Goal: Information Seeking & Learning: Learn about a topic

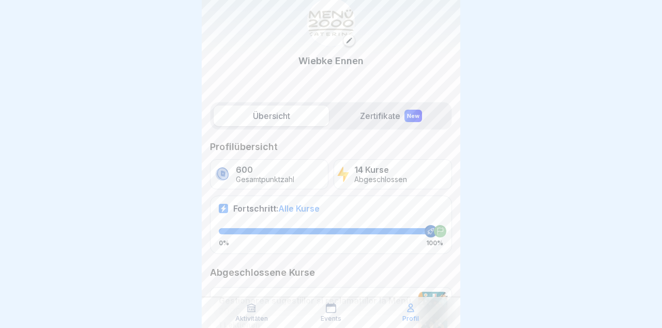
scroll to position [31, 0]
click at [389, 115] on label "Zertifikate New" at bounding box center [390, 117] width 115 height 21
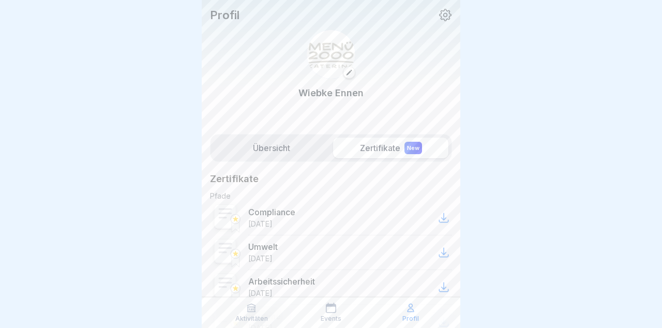
click at [262, 306] on div "Aktivitäten" at bounding box center [251, 313] width 75 height 20
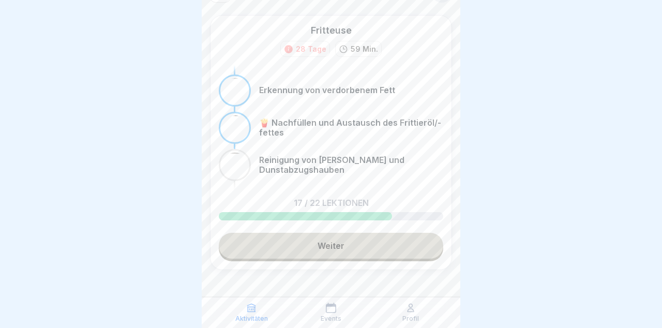
scroll to position [38, 0]
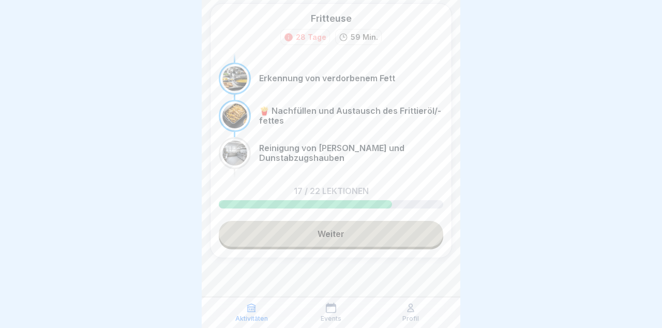
click at [371, 228] on link "Weiter" at bounding box center [331, 234] width 225 height 26
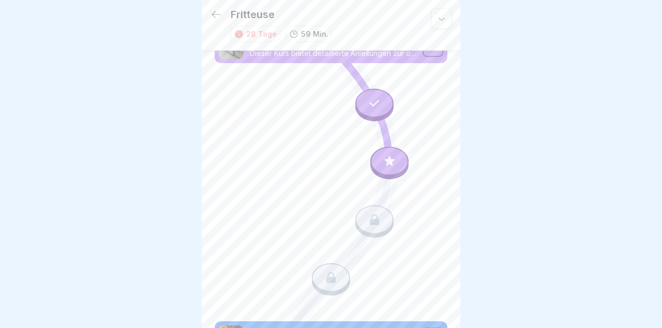
scroll to position [1416, 0]
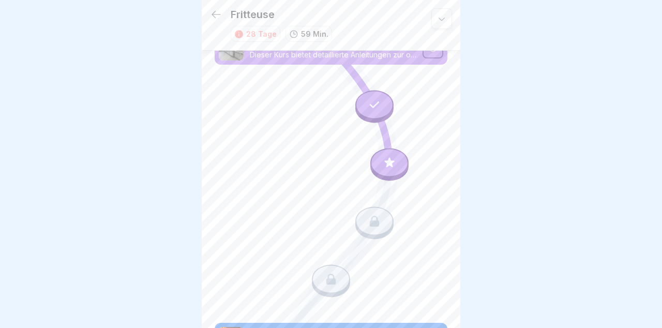
click at [393, 166] on icon at bounding box center [389, 162] width 13 height 13
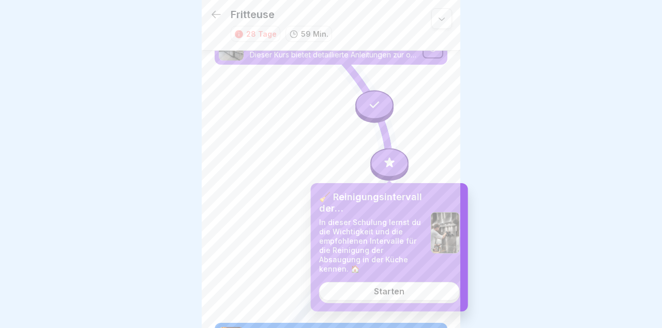
click at [422, 285] on link "Starten" at bounding box center [389, 291] width 141 height 19
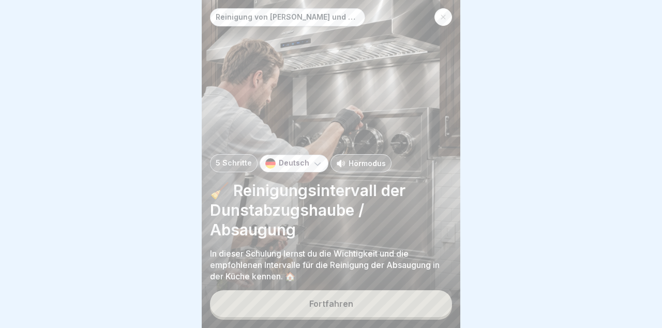
click at [414, 308] on button "Fortfahren" at bounding box center [331, 303] width 242 height 27
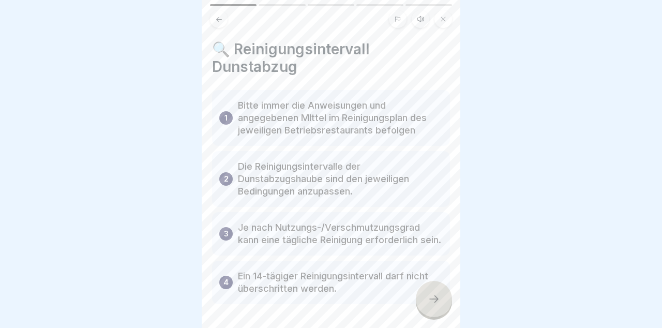
click at [440, 300] on div at bounding box center [434, 299] width 36 height 36
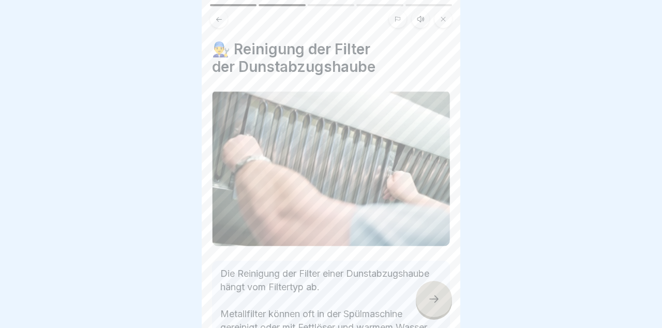
click at [438, 297] on icon at bounding box center [434, 299] width 12 height 12
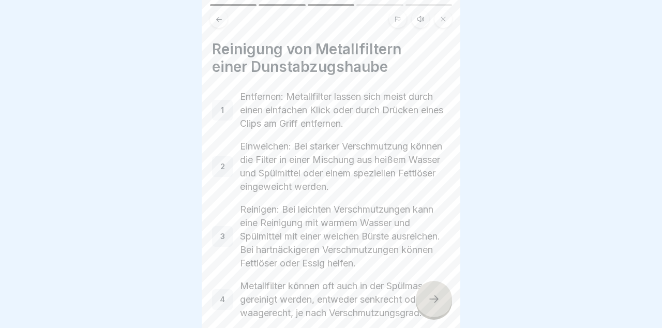
click at [444, 292] on div at bounding box center [434, 299] width 36 height 36
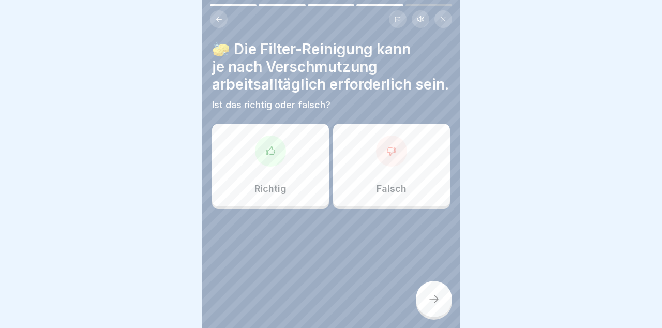
click at [288, 184] on div "Richtig" at bounding box center [270, 165] width 117 height 83
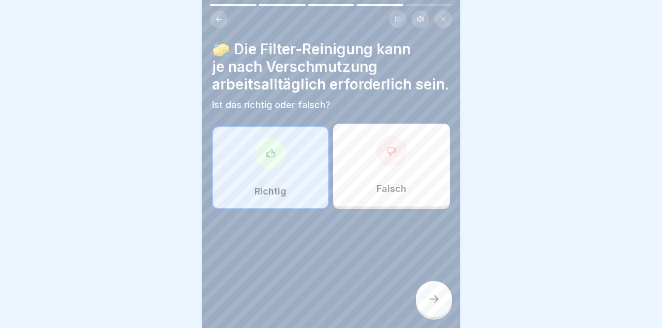
click at [436, 302] on icon at bounding box center [434, 299] width 12 height 12
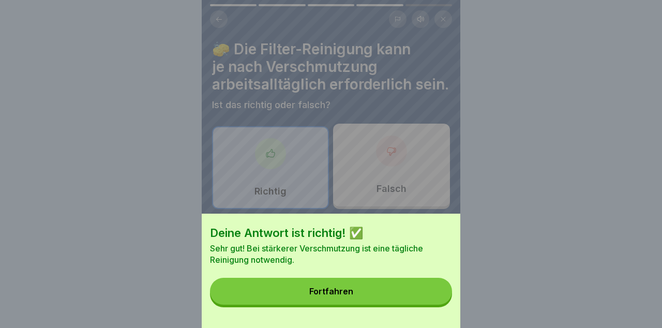
click at [427, 300] on button "Fortfahren" at bounding box center [331, 291] width 242 height 27
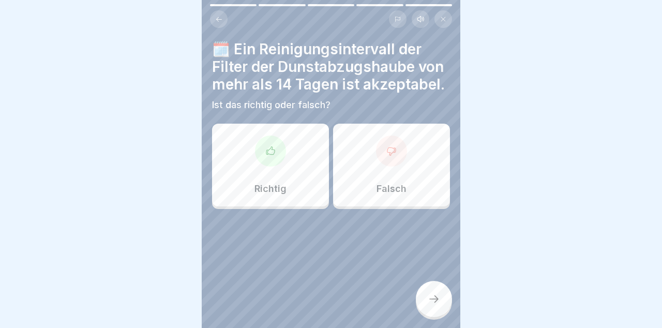
click at [406, 166] on div "Falsch" at bounding box center [391, 165] width 117 height 83
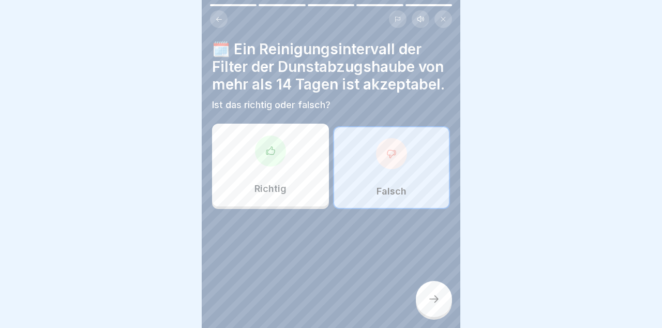
click at [436, 307] on div at bounding box center [434, 299] width 36 height 36
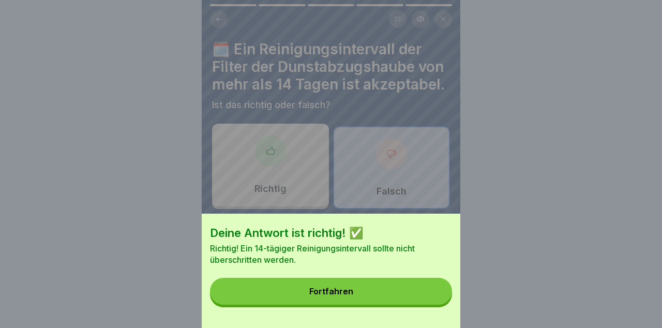
click at [424, 292] on button "Fortfahren" at bounding box center [331, 291] width 242 height 27
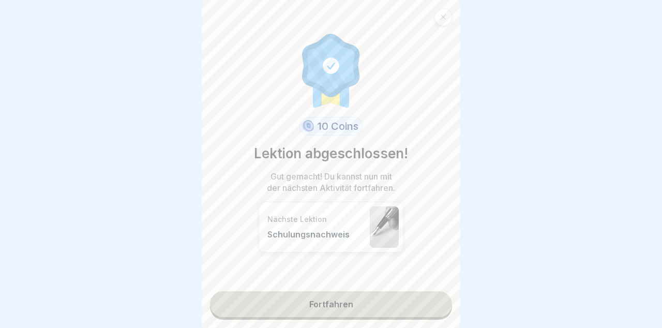
click at [423, 305] on link "Fortfahren" at bounding box center [331, 304] width 242 height 26
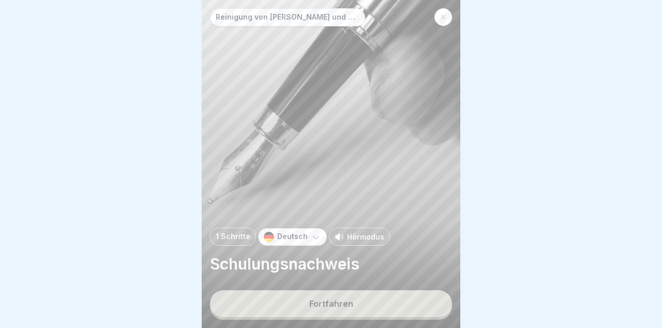
click at [406, 308] on button "Fortfahren" at bounding box center [331, 303] width 242 height 27
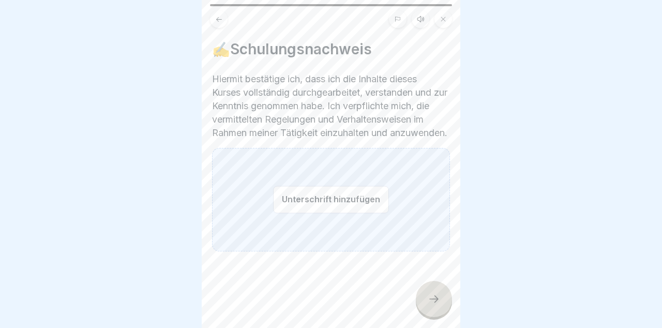
click at [387, 225] on div "Unterschrift hinzufügen" at bounding box center [331, 200] width 238 height 104
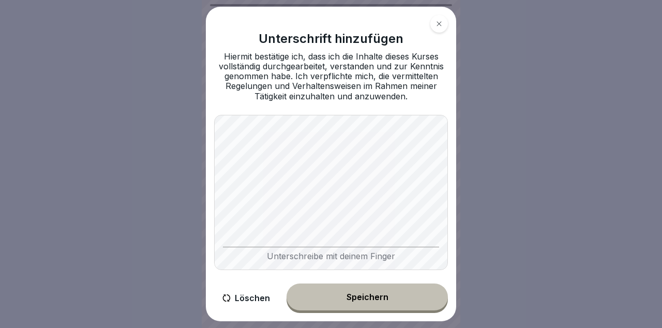
click at [365, 301] on div "Speichern" at bounding box center [368, 296] width 42 height 9
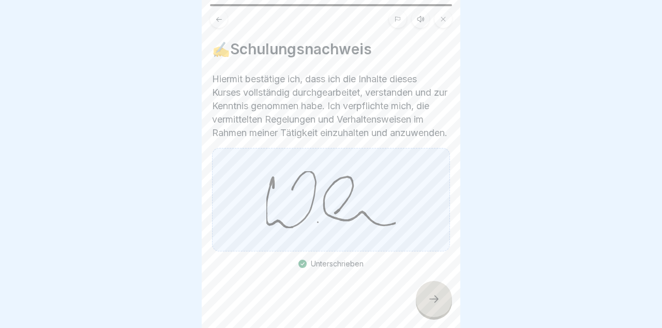
scroll to position [16, 0]
click at [438, 300] on icon at bounding box center [434, 299] width 12 height 12
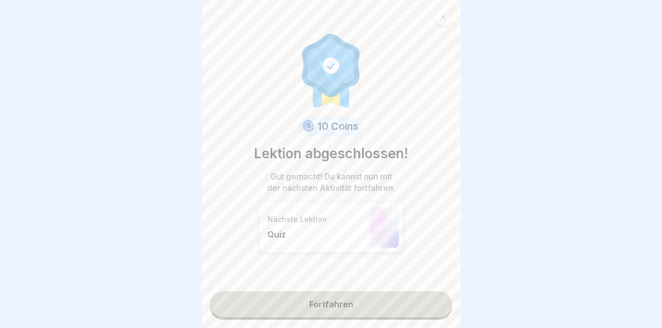
click at [376, 300] on link "Fortfahren" at bounding box center [331, 304] width 242 height 26
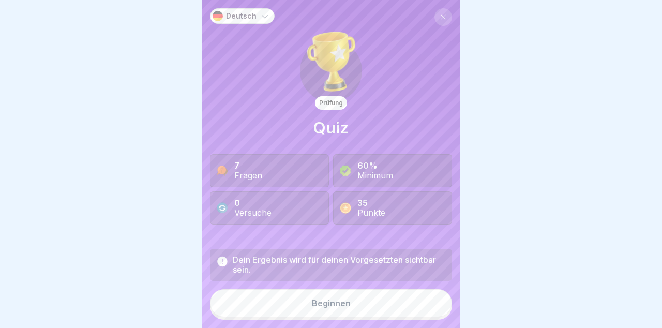
click at [363, 306] on button "Beginnen" at bounding box center [331, 303] width 242 height 28
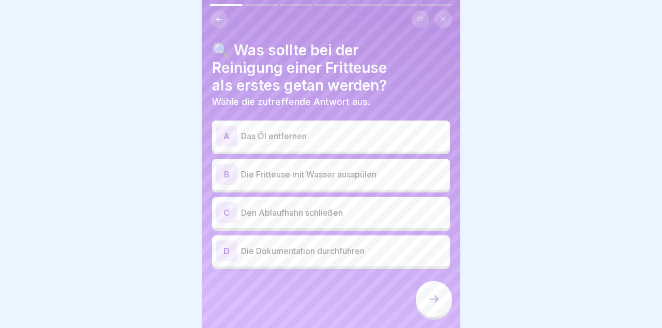
click at [406, 134] on p "Das Öl entfernen" at bounding box center [343, 136] width 205 height 12
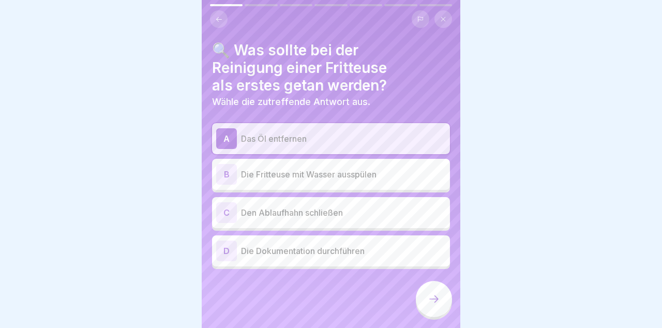
click at [437, 300] on icon at bounding box center [434, 299] width 9 height 7
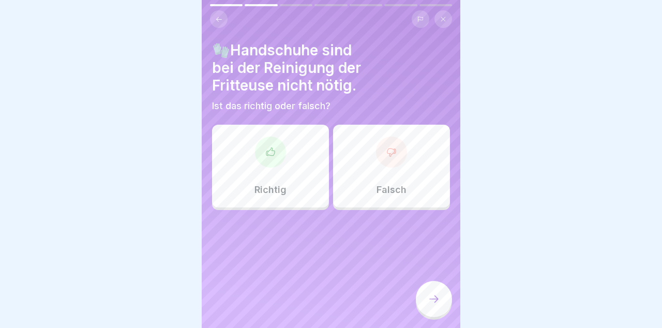
click at [405, 171] on div "Falsch" at bounding box center [391, 166] width 117 height 83
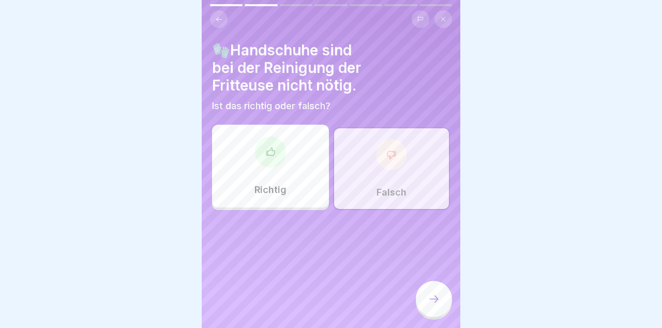
click at [442, 299] on div at bounding box center [434, 299] width 36 height 36
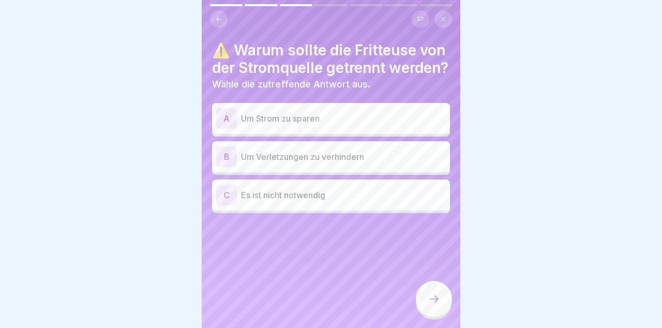
click at [419, 163] on p "Um Verletzungen zu verhindern" at bounding box center [343, 157] width 205 height 12
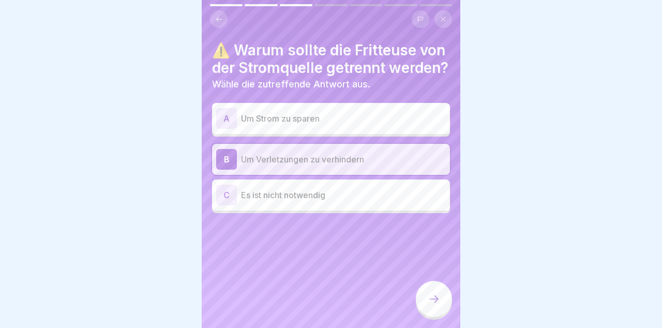
click at [439, 302] on icon at bounding box center [434, 299] width 12 height 12
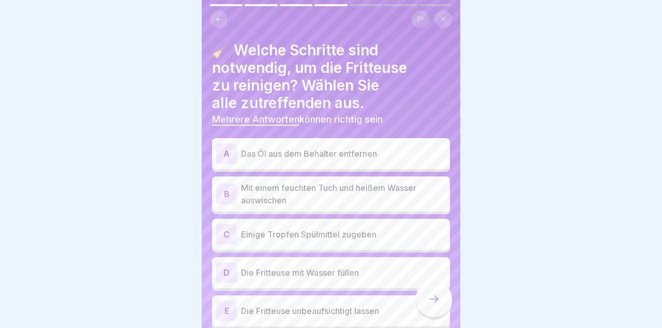
click at [422, 151] on p "Das Öl aus dem Behälter entfernen" at bounding box center [343, 154] width 205 height 12
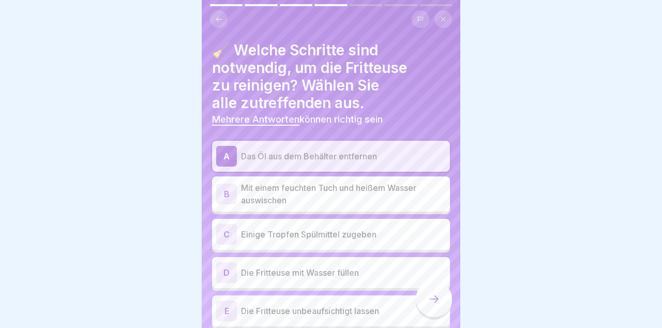
click at [425, 196] on p "Mit einem feuchten Tuch und heißem Wasser auswischen" at bounding box center [343, 194] width 205 height 25
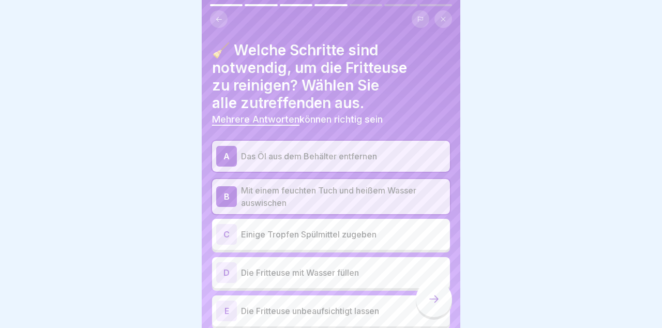
click at [405, 241] on div "C Einige Tropfen Spülmittel zugeben" at bounding box center [331, 234] width 230 height 21
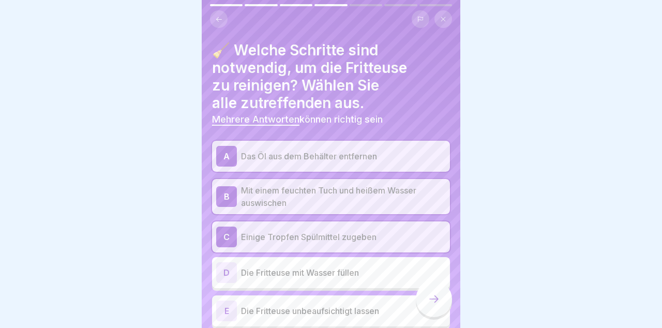
click at [439, 299] on icon at bounding box center [434, 299] width 12 height 12
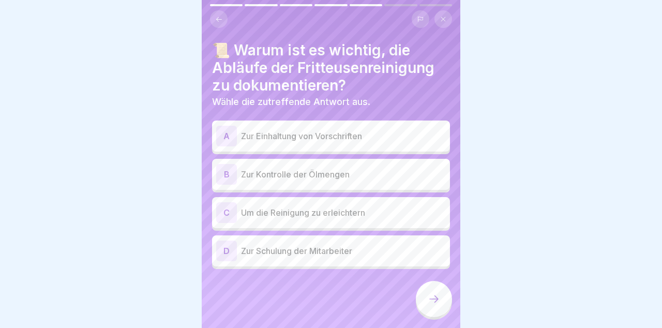
click at [404, 130] on p "Zur Einhaltung von Vorschriften" at bounding box center [343, 136] width 205 height 12
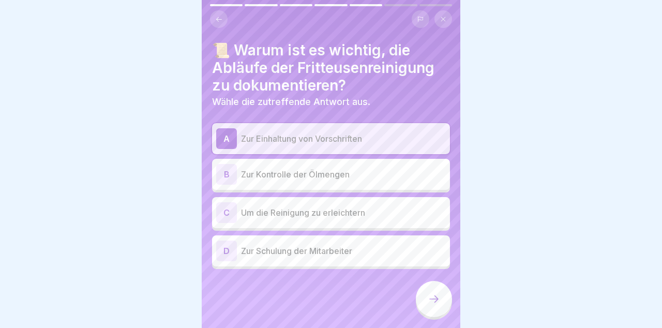
click at [440, 301] on div at bounding box center [434, 299] width 36 height 36
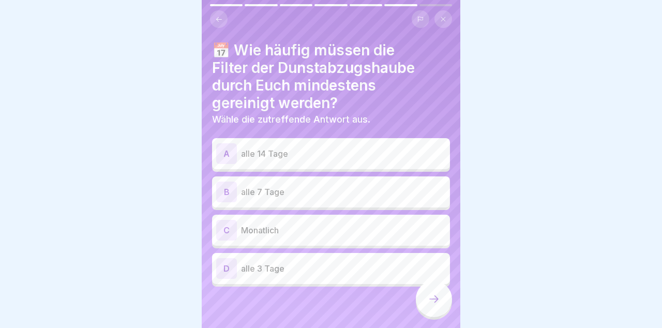
click at [426, 194] on p "alle 7 Tage" at bounding box center [343, 192] width 205 height 12
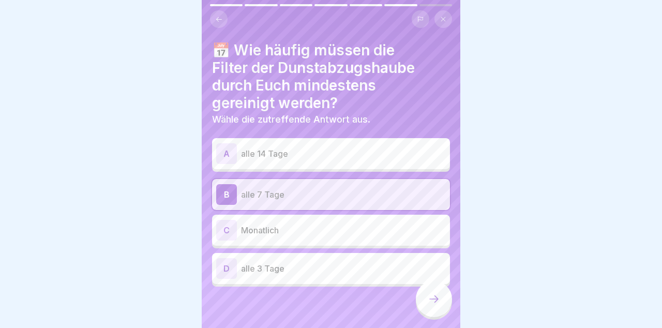
click at [443, 300] on div at bounding box center [434, 299] width 36 height 36
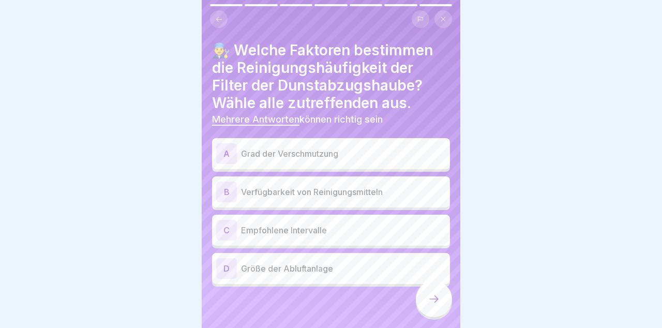
click at [428, 148] on p "Grad der Verschmutzung" at bounding box center [343, 154] width 205 height 12
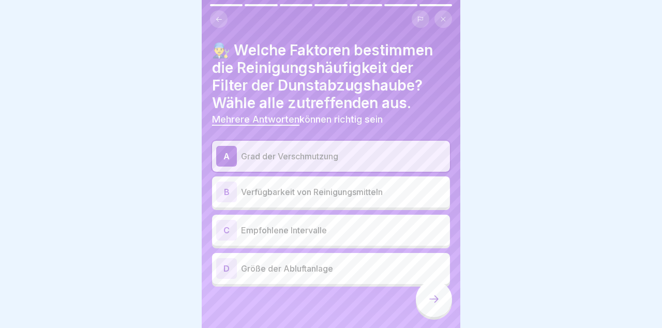
click at [428, 232] on p "Empfohlene Intervalle" at bounding box center [343, 230] width 205 height 12
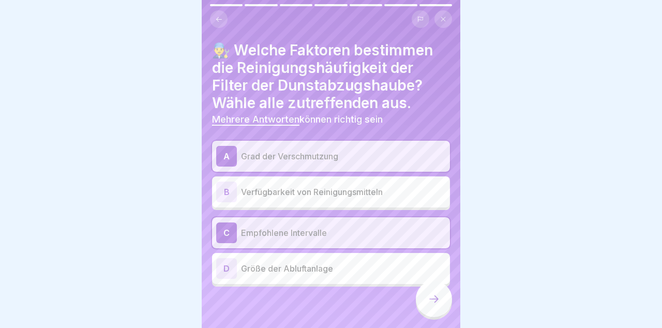
click at [440, 312] on div at bounding box center [434, 299] width 36 height 36
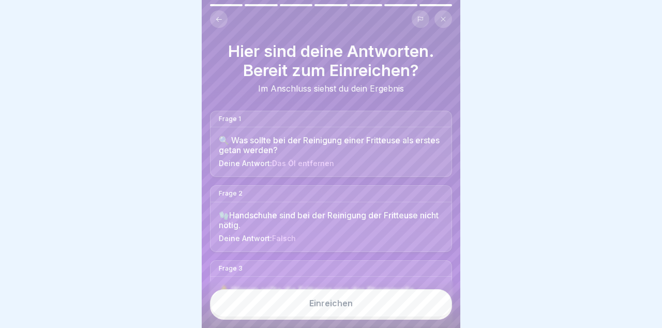
click at [412, 307] on button "Einreichen" at bounding box center [331, 303] width 242 height 28
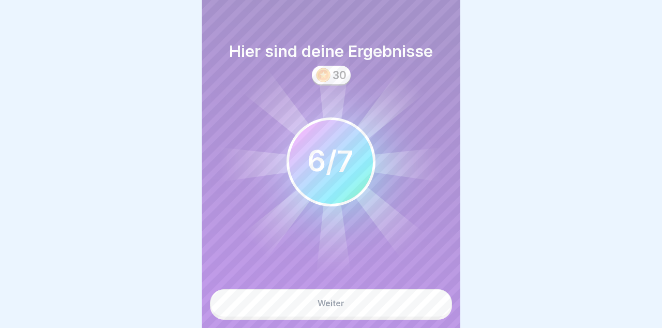
click at [414, 301] on button "Weiter" at bounding box center [331, 303] width 242 height 28
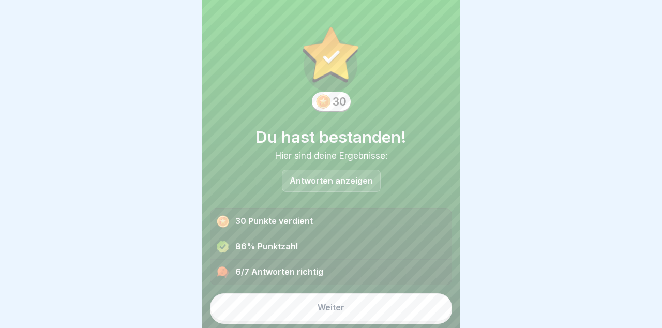
click at [370, 176] on p "Antworten anzeigen" at bounding box center [331, 180] width 83 height 9
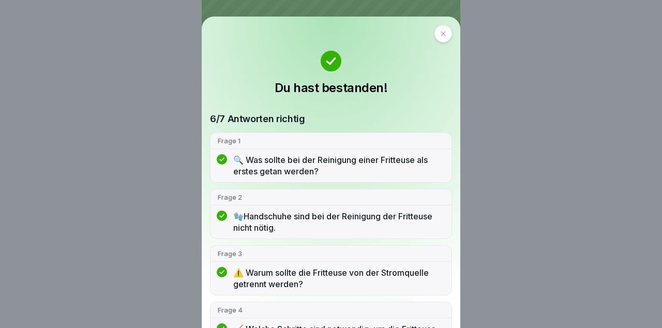
click at [435, 29] on div at bounding box center [444, 34] width 18 height 18
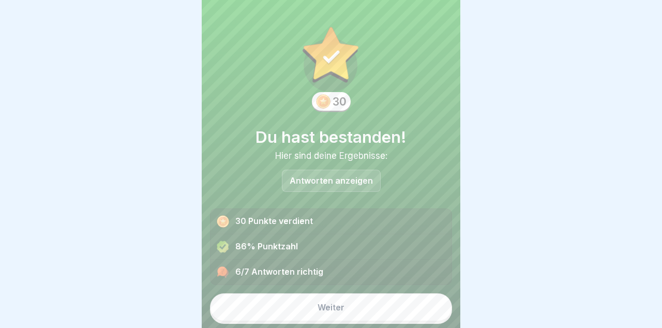
click at [372, 304] on button "Weiter" at bounding box center [331, 307] width 242 height 28
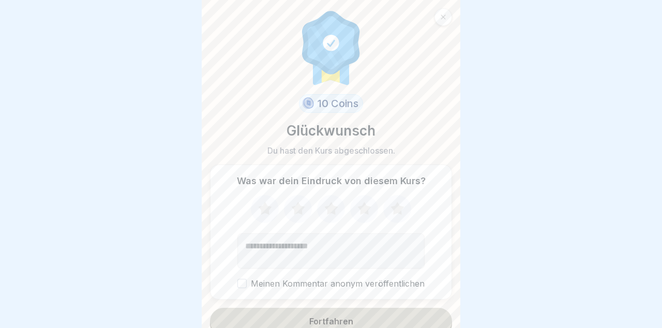
click at [409, 320] on button "Fortfahren" at bounding box center [331, 321] width 242 height 27
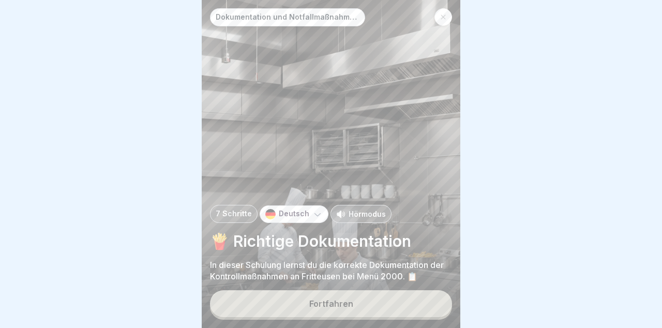
click at [420, 305] on button "Fortfahren" at bounding box center [331, 303] width 242 height 27
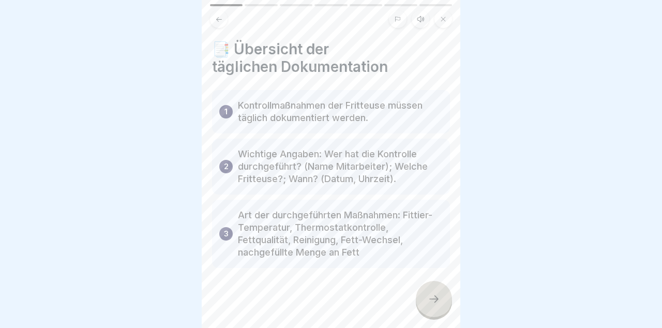
click at [442, 288] on div at bounding box center [434, 299] width 36 height 36
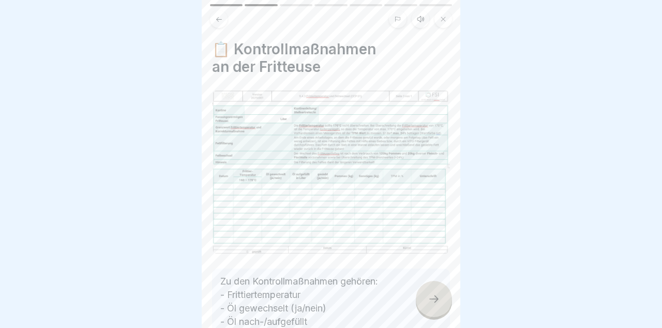
click at [444, 294] on div at bounding box center [434, 299] width 36 height 36
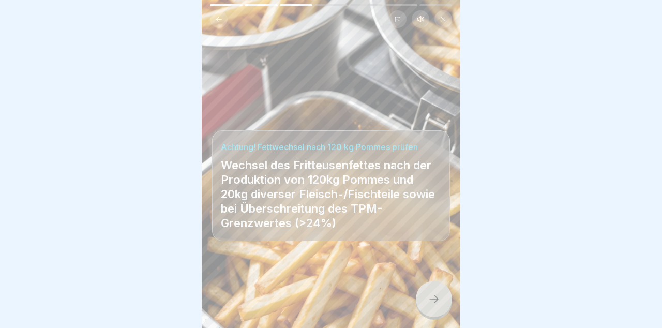
click at [440, 290] on div at bounding box center [434, 299] width 36 height 36
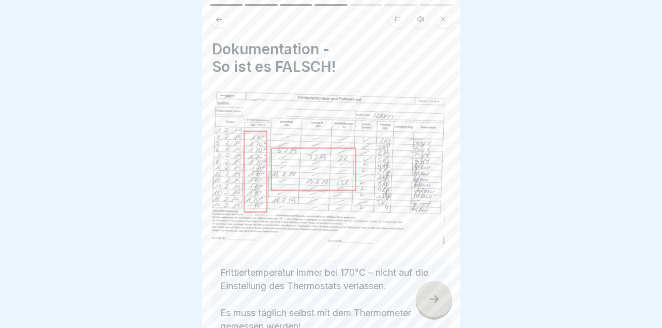
click at [439, 296] on icon at bounding box center [434, 299] width 12 height 12
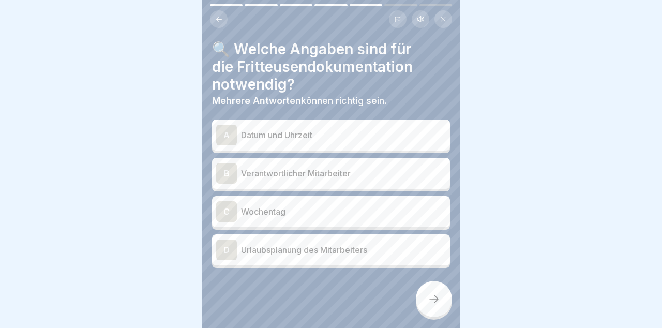
click at [425, 137] on p "Datum und Uhrzeit" at bounding box center [343, 135] width 205 height 12
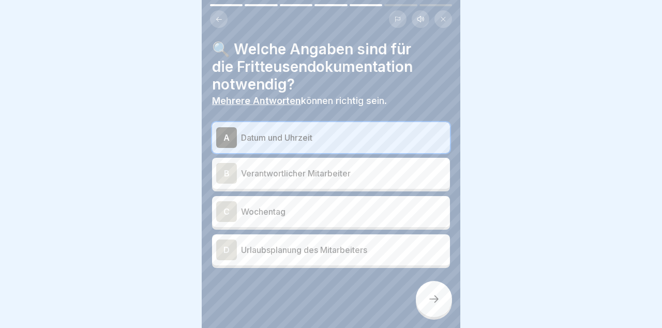
click at [411, 179] on p "Verantwortlicher Mitarbeiter" at bounding box center [343, 173] width 205 height 12
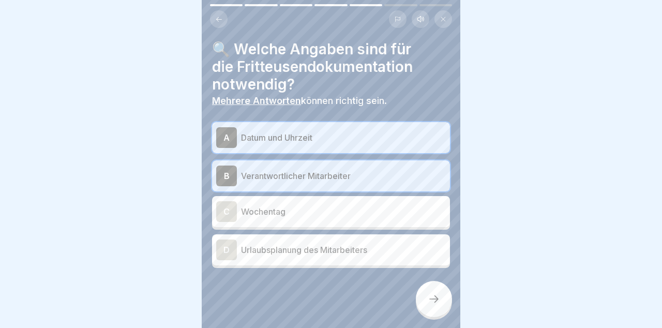
click at [434, 300] on icon at bounding box center [434, 299] width 12 height 12
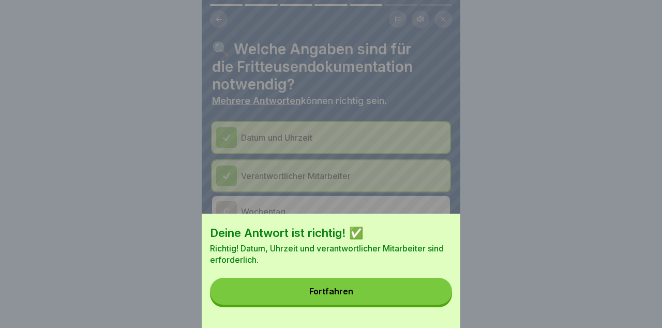
click at [426, 301] on button "Fortfahren" at bounding box center [331, 291] width 242 height 27
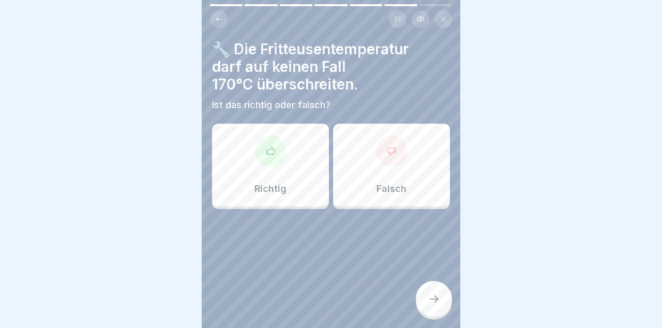
click at [290, 181] on div "Richtig" at bounding box center [270, 165] width 117 height 83
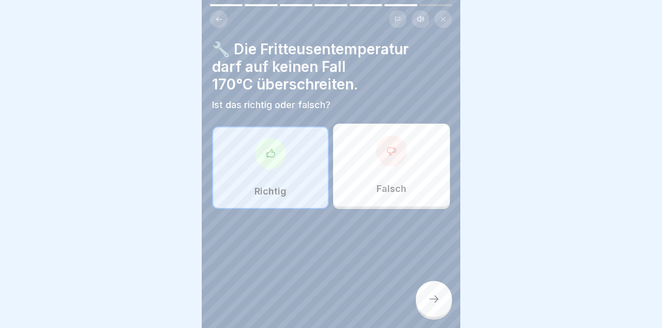
click at [440, 303] on icon at bounding box center [434, 299] width 12 height 12
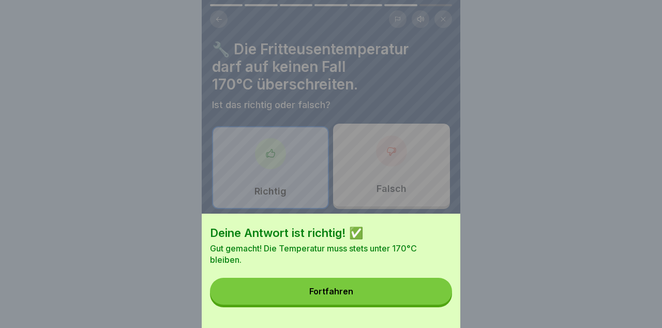
click at [419, 296] on button "Fortfahren" at bounding box center [331, 291] width 242 height 27
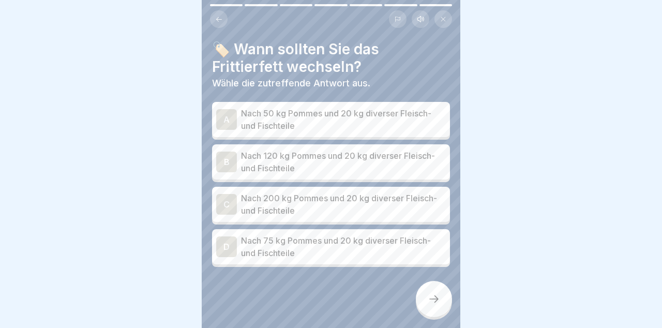
click at [405, 198] on p "Nach 200 kg Pommes und 20 kg diverser Fleisch- und Fischteile" at bounding box center [343, 204] width 205 height 25
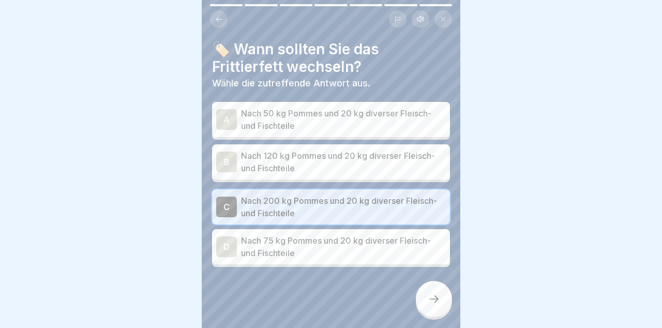
click at [403, 166] on p "Nach 120 kg Pommes und 20 kg diverser Fleisch- und Fischteile" at bounding box center [343, 162] width 205 height 25
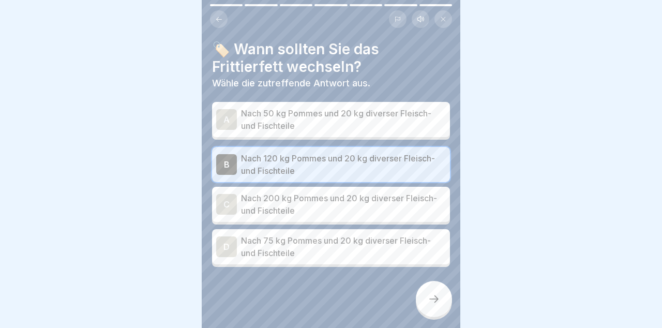
click at [439, 298] on icon at bounding box center [434, 299] width 12 height 12
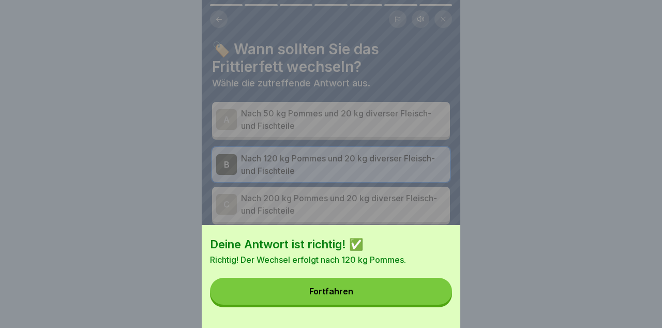
click at [418, 295] on button "Fortfahren" at bounding box center [331, 291] width 242 height 27
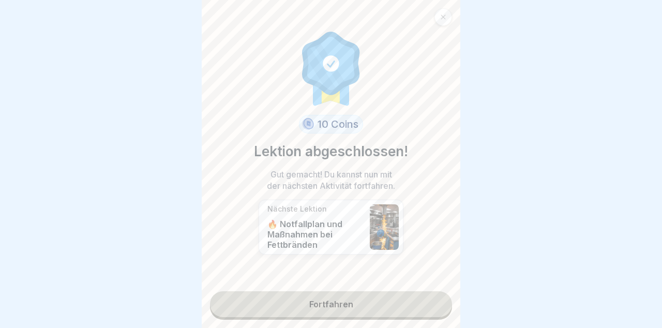
click at [425, 306] on link "Fortfahren" at bounding box center [331, 304] width 242 height 26
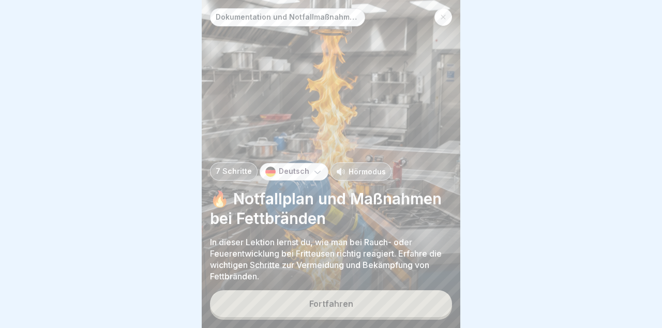
click at [377, 310] on button "Fortfahren" at bounding box center [331, 303] width 242 height 27
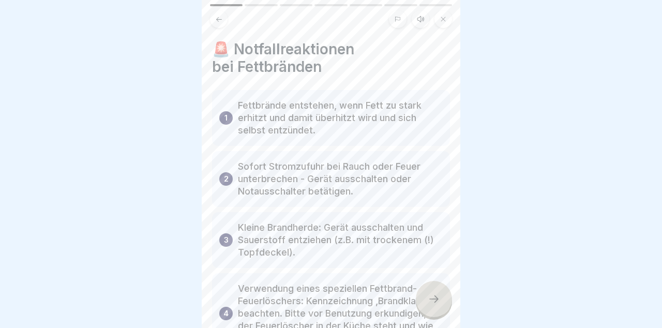
click at [432, 299] on icon at bounding box center [434, 299] width 9 height 7
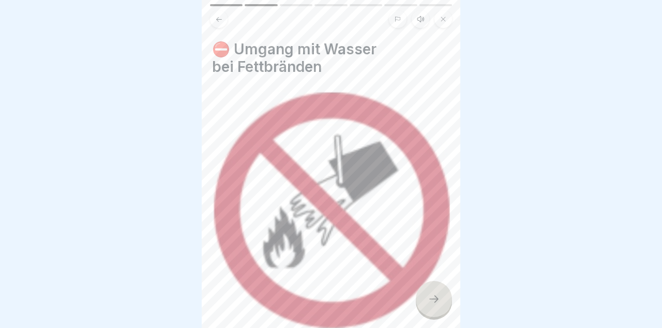
scroll to position [154, 0]
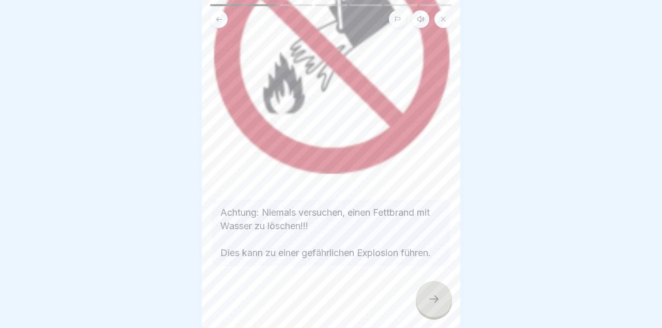
click at [437, 292] on div at bounding box center [434, 299] width 36 height 36
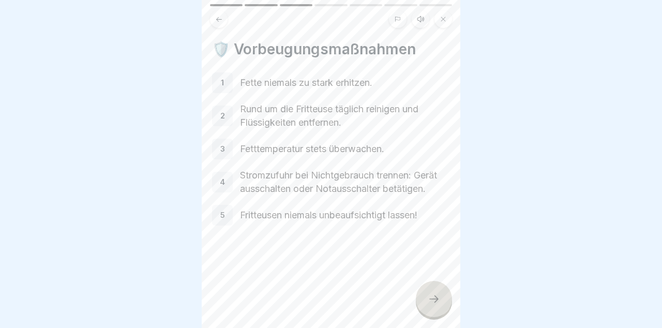
click at [436, 292] on div at bounding box center [434, 299] width 36 height 36
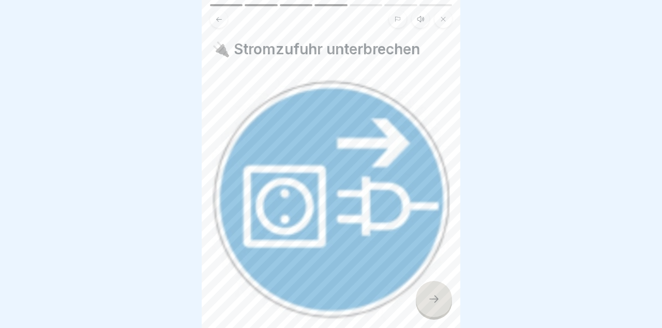
click at [437, 295] on icon at bounding box center [434, 299] width 12 height 12
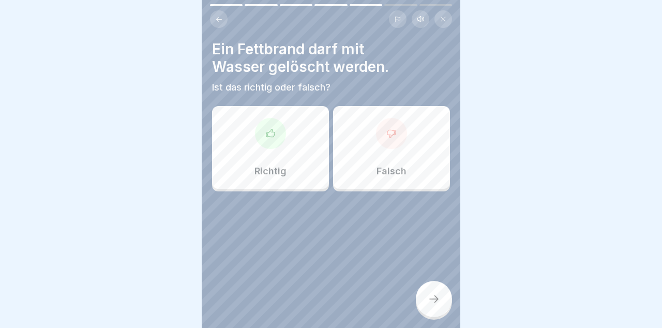
click at [415, 167] on div "Falsch" at bounding box center [391, 147] width 117 height 83
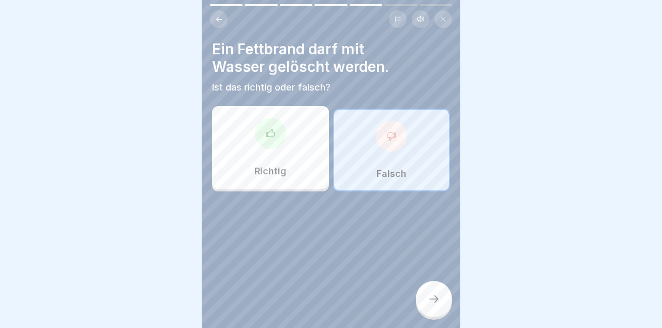
click at [437, 303] on icon at bounding box center [434, 299] width 12 height 12
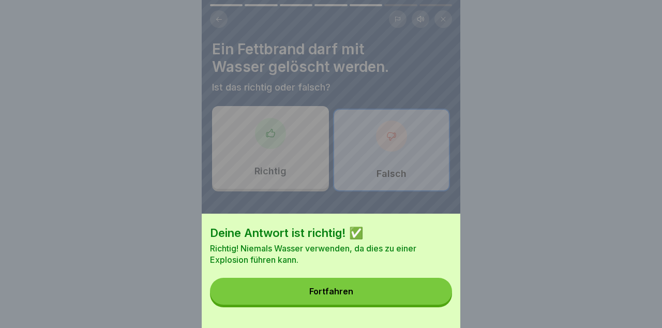
click at [424, 303] on button "Fortfahren" at bounding box center [331, 291] width 242 height 27
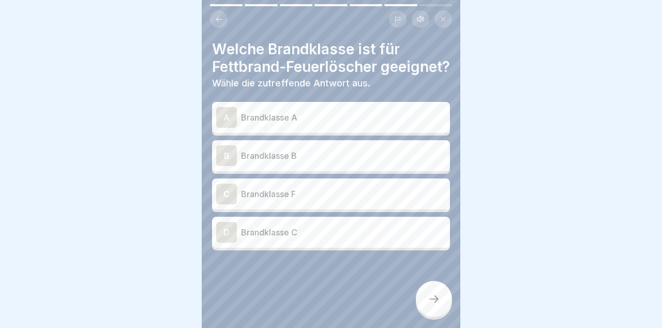
click at [414, 200] on p "Brandklasse F" at bounding box center [343, 194] width 205 height 12
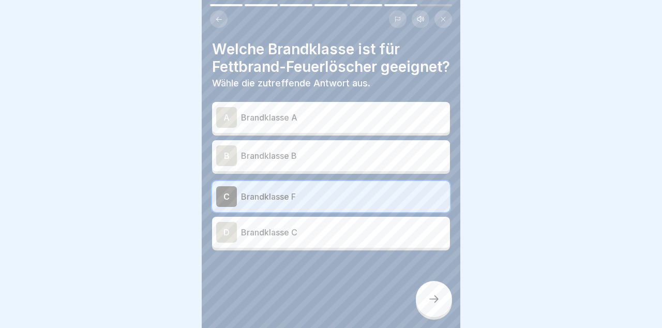
click at [437, 300] on icon at bounding box center [434, 299] width 9 height 7
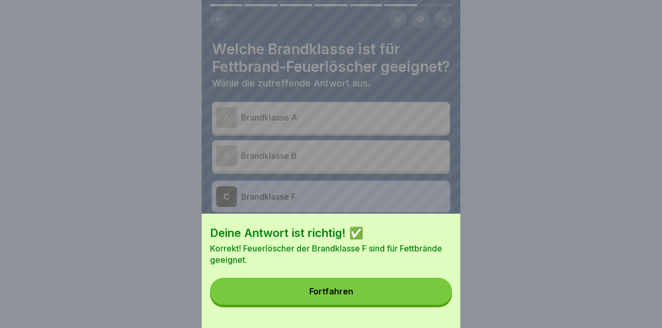
click at [429, 300] on button "Fortfahren" at bounding box center [331, 291] width 242 height 27
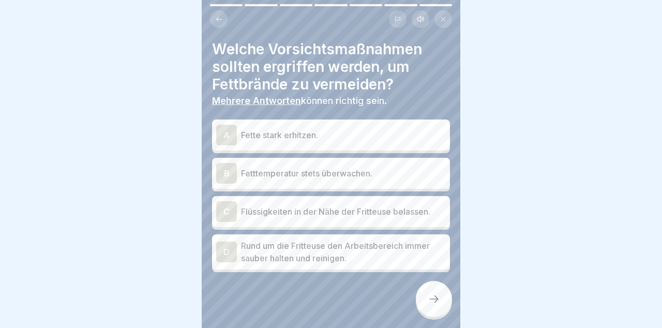
click at [418, 169] on p "Fetttemperatur stets überwachen." at bounding box center [343, 173] width 205 height 12
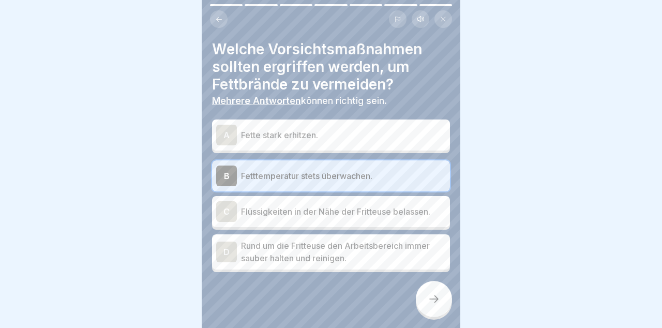
click at [431, 252] on p "Rund um die Fritteuse den Arbeitsbereich immer sauber halten und reinigen." at bounding box center [343, 252] width 205 height 25
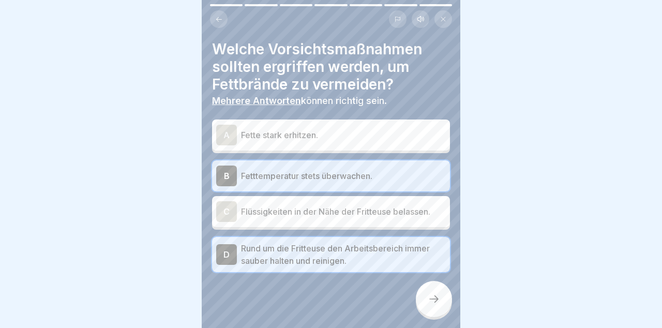
click at [442, 307] on div at bounding box center [434, 299] width 36 height 36
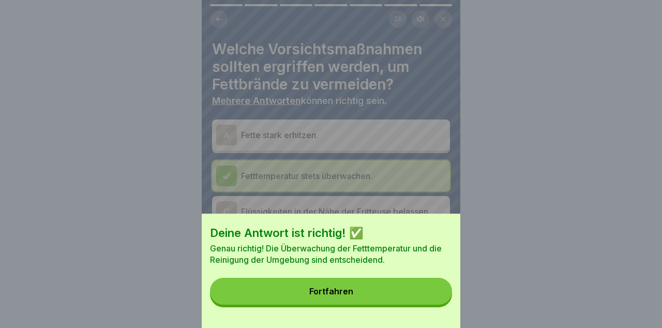
click at [430, 292] on button "Fortfahren" at bounding box center [331, 291] width 242 height 27
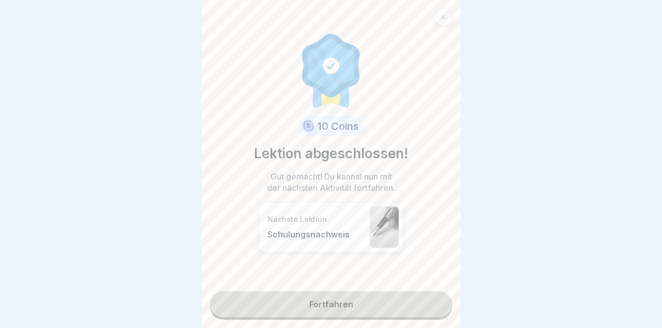
click at [428, 302] on link "Fortfahren" at bounding box center [331, 304] width 242 height 26
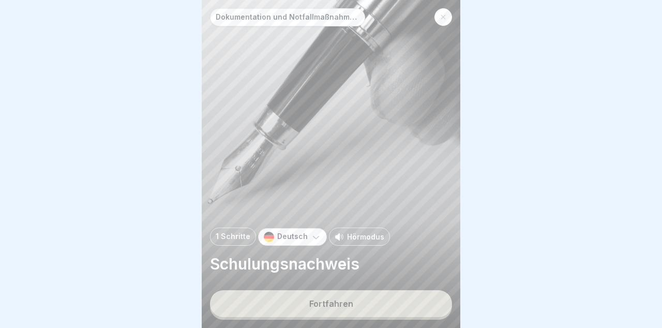
click at [426, 304] on button "Fortfahren" at bounding box center [331, 303] width 242 height 27
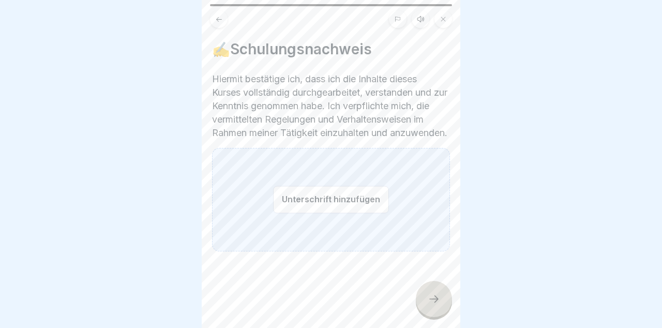
click at [417, 244] on div "Unterschrift hinzufügen" at bounding box center [331, 200] width 238 height 104
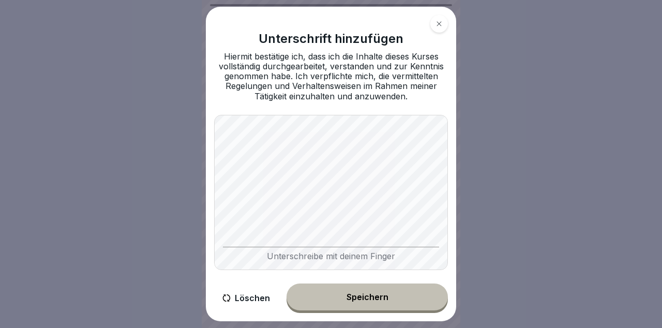
click at [362, 294] on div "Speichern" at bounding box center [368, 296] width 42 height 9
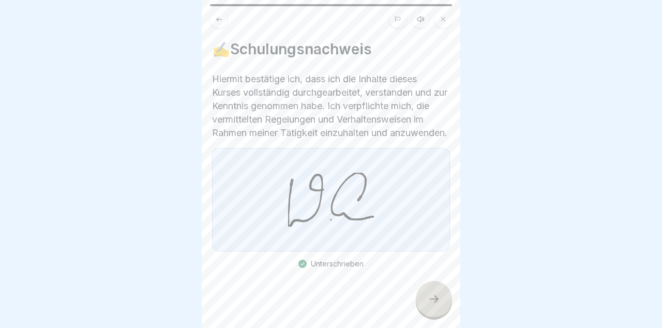
click at [442, 291] on div at bounding box center [434, 299] width 36 height 36
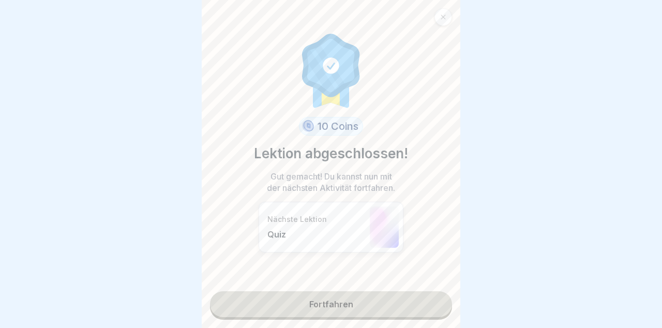
click at [412, 308] on link "Fortfahren" at bounding box center [331, 304] width 242 height 26
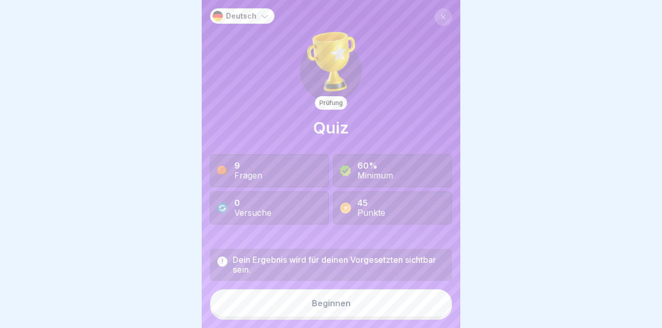
click at [399, 311] on button "Beginnen" at bounding box center [331, 303] width 242 height 28
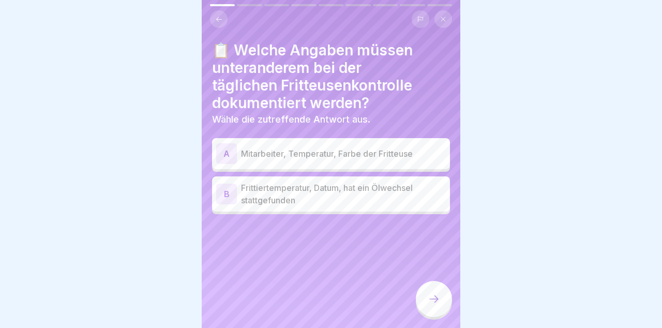
click at [406, 189] on p "Frittiertemperatur, Datum, hat ein Ölwechsel stattgefunden" at bounding box center [343, 194] width 205 height 25
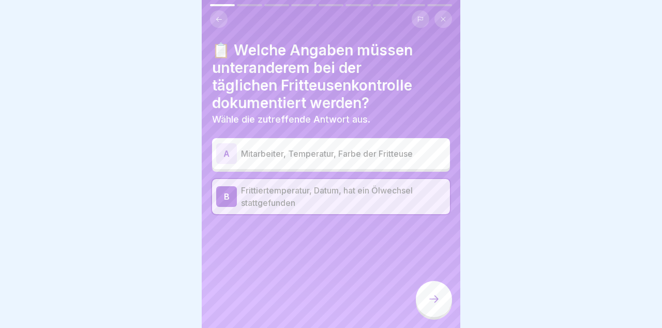
click at [439, 299] on icon at bounding box center [434, 299] width 12 height 12
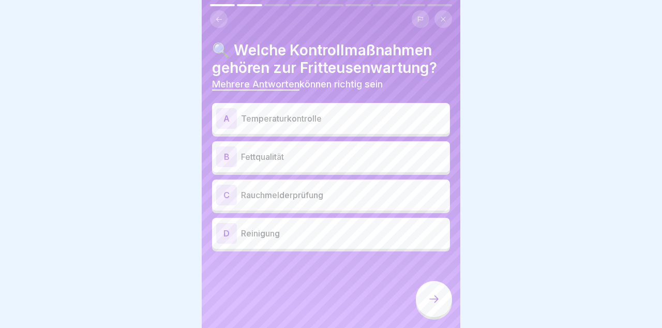
click at [410, 118] on p "Temperaturkontrolle" at bounding box center [343, 118] width 205 height 12
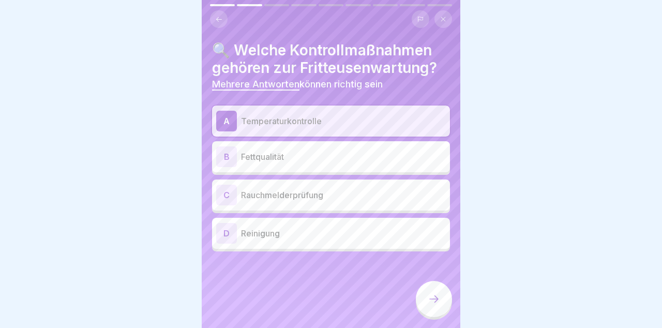
click at [406, 163] on div "B Fettqualität" at bounding box center [331, 156] width 230 height 21
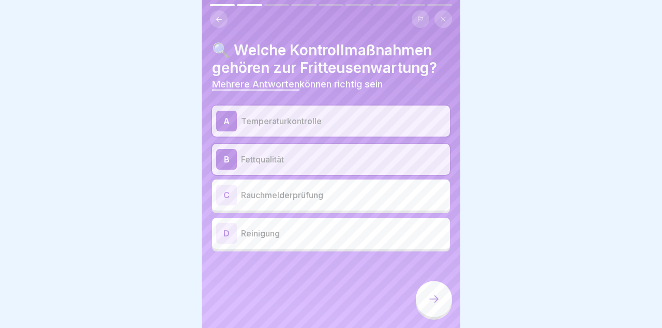
click at [405, 235] on p "Reinigung" at bounding box center [343, 233] width 205 height 12
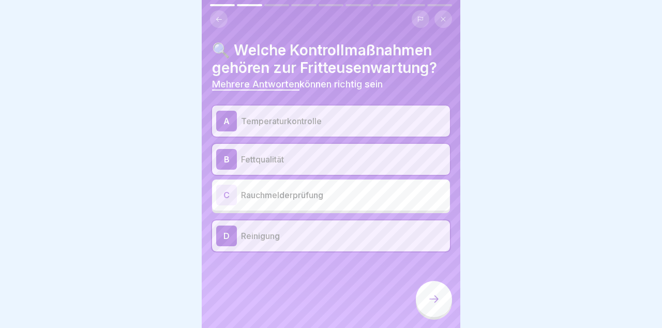
click at [440, 294] on icon at bounding box center [434, 299] width 12 height 12
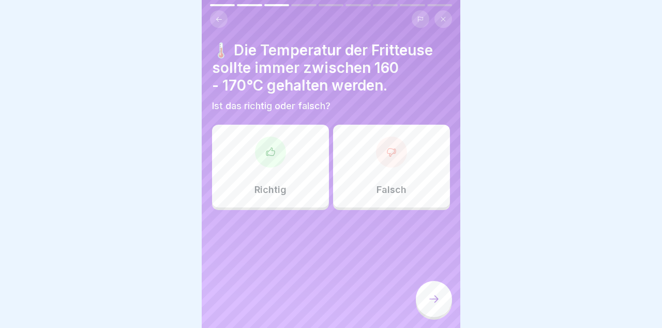
click at [301, 181] on div "Richtig" at bounding box center [270, 166] width 117 height 83
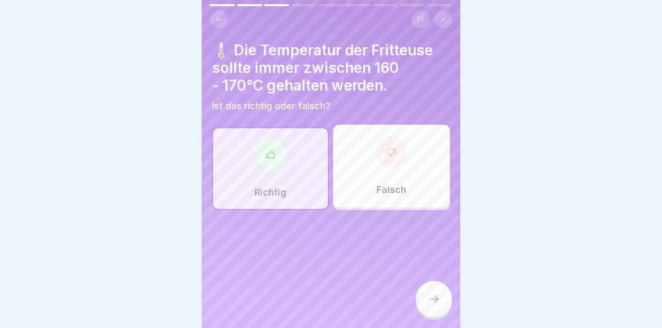
click at [441, 302] on div at bounding box center [434, 299] width 36 height 36
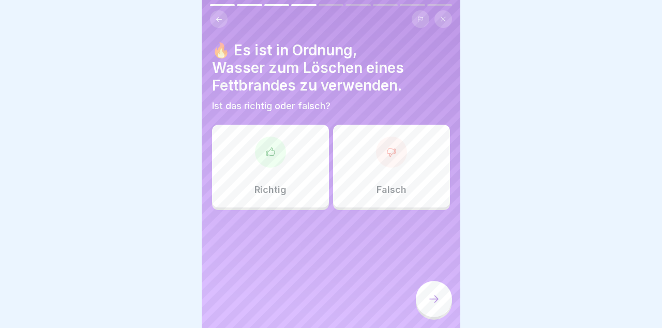
click at [415, 174] on div "Falsch" at bounding box center [391, 166] width 117 height 83
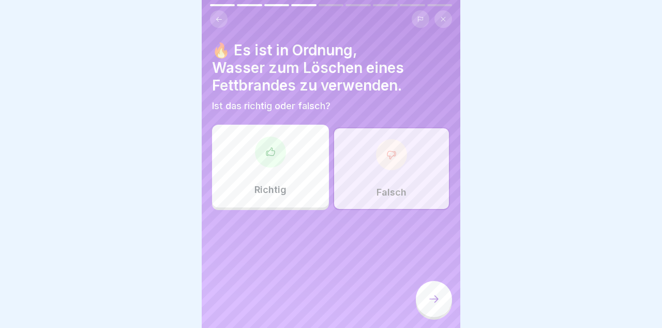
click at [440, 293] on div at bounding box center [434, 299] width 36 height 36
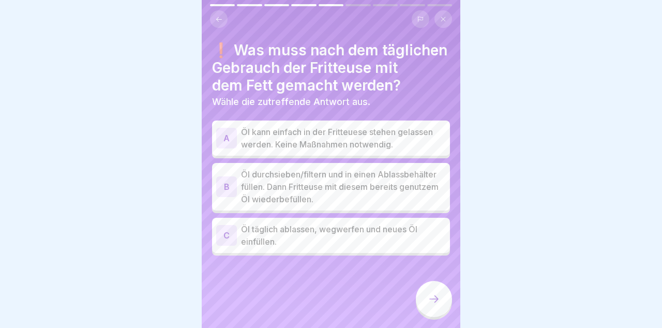
click at [417, 185] on p "Öl durchsieben/filtern und in einen Ablassbehälter füllen. Dann Fritteuse mit d…" at bounding box center [343, 186] width 205 height 37
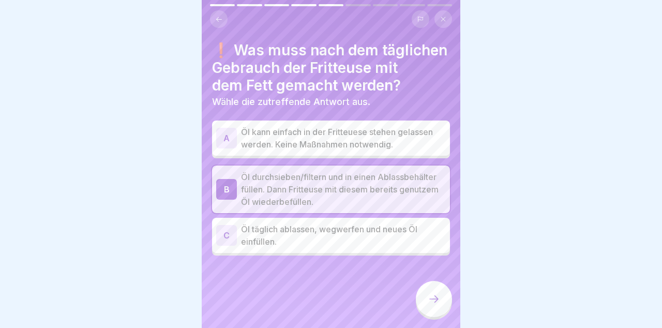
click at [434, 296] on icon at bounding box center [434, 299] width 12 height 12
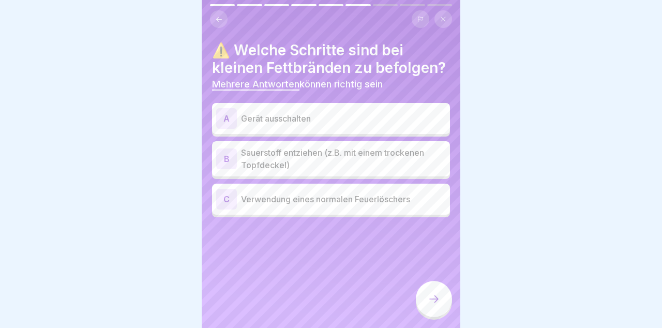
click at [419, 127] on div "A Gerät ausschalten" at bounding box center [331, 118] width 230 height 21
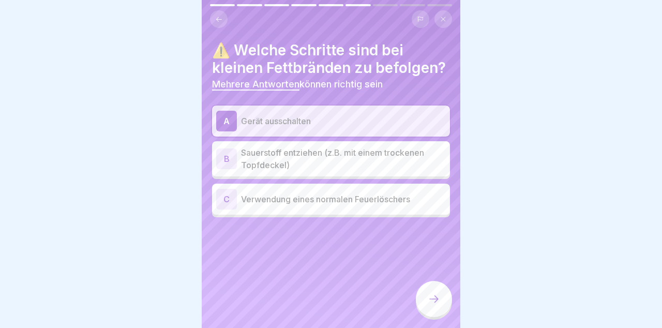
click at [416, 169] on p "Sauerstoff entziehen (z.B. mit einem trockenen Topfdeckel)" at bounding box center [343, 158] width 205 height 25
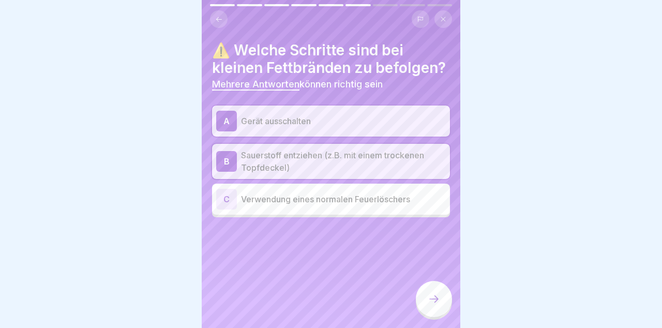
click at [438, 291] on div at bounding box center [434, 299] width 36 height 36
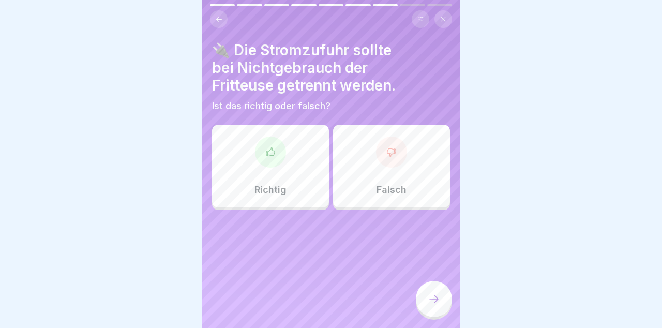
click at [301, 178] on div "Richtig" at bounding box center [270, 166] width 117 height 83
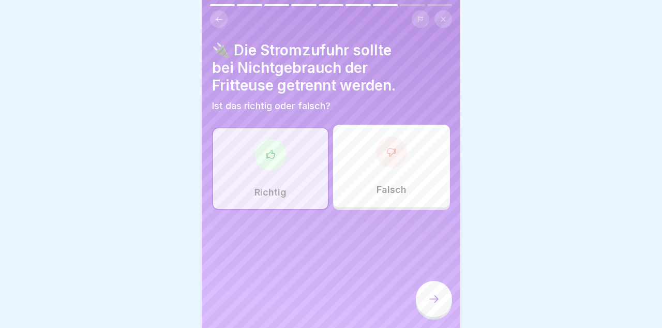
click at [443, 296] on div at bounding box center [434, 299] width 36 height 36
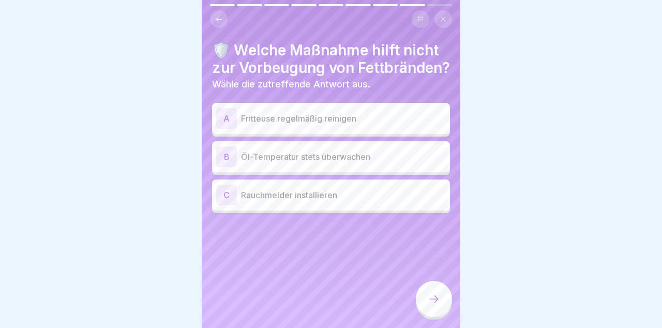
click at [406, 125] on p "Fritteuse regelmäßig reinigen" at bounding box center [343, 118] width 205 height 12
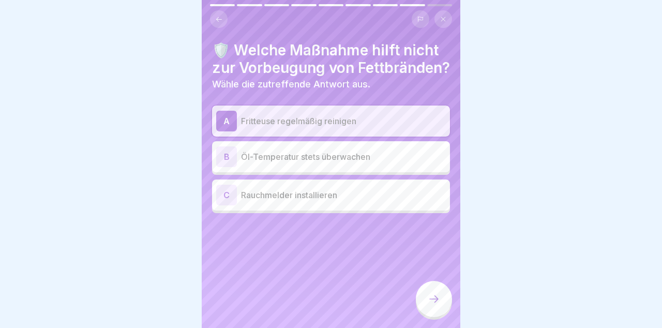
click at [412, 167] on div "B Öl-Temperatur stets überwachen" at bounding box center [331, 156] width 230 height 21
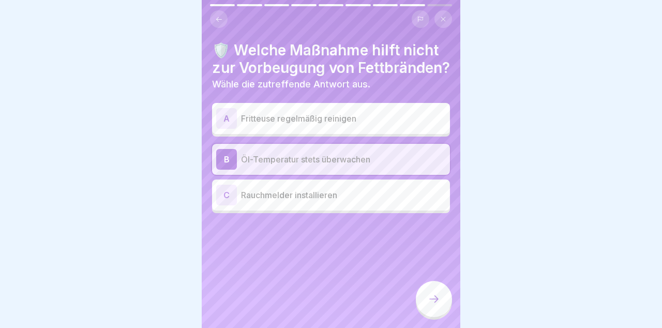
click at [404, 201] on p "Rauchmelder installieren" at bounding box center [343, 195] width 205 height 12
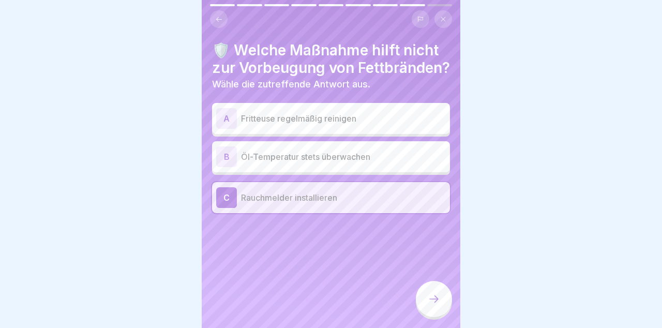
click at [439, 306] on div at bounding box center [434, 299] width 36 height 36
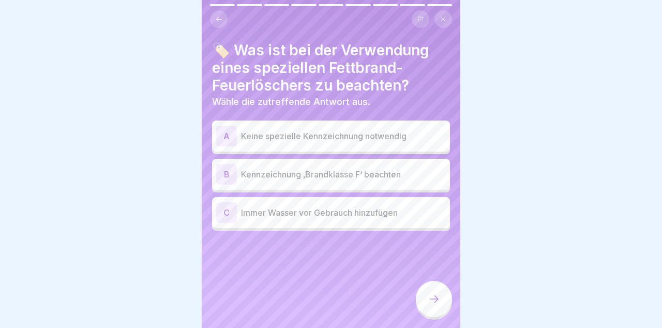
click at [423, 175] on p "Kennzeichnung ‚Brandklasse F‘ beachten" at bounding box center [343, 174] width 205 height 12
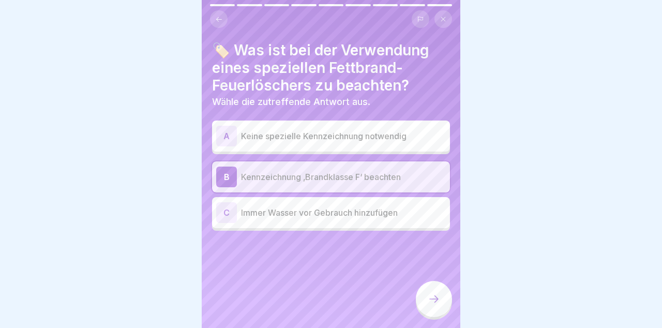
click at [444, 303] on div at bounding box center [434, 299] width 36 height 36
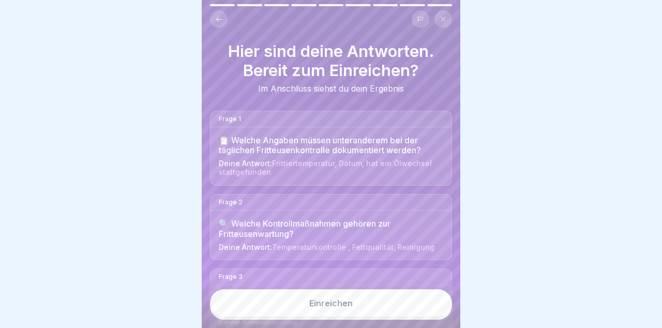
click at [428, 305] on button "Einreichen" at bounding box center [331, 303] width 242 height 28
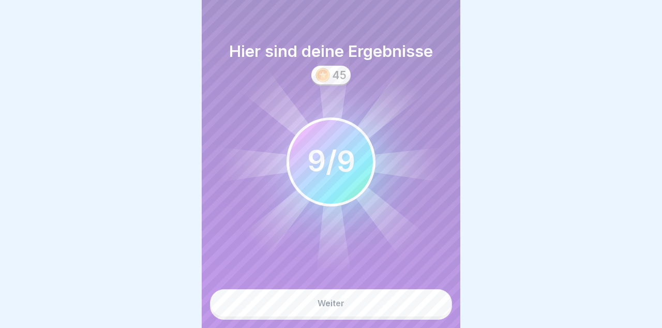
click at [425, 305] on button "Weiter" at bounding box center [331, 303] width 242 height 28
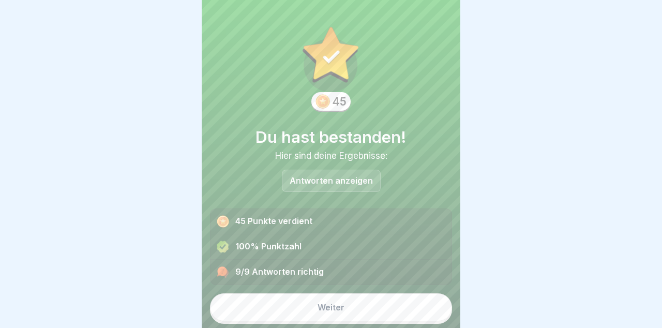
click at [419, 308] on button "Weiter" at bounding box center [331, 307] width 242 height 28
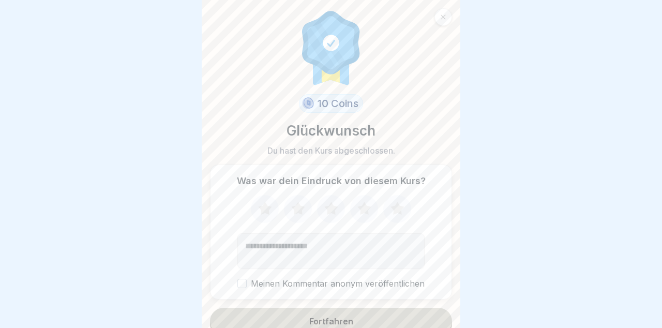
click at [420, 315] on button "Fortfahren" at bounding box center [331, 321] width 242 height 27
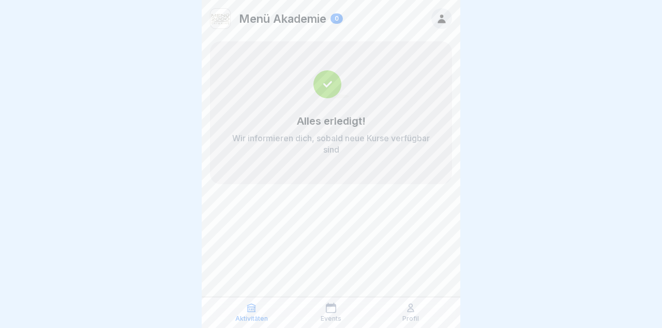
click at [404, 314] on div "Profil" at bounding box center [411, 313] width 75 height 20
